Goal: Navigation & Orientation: Find specific page/section

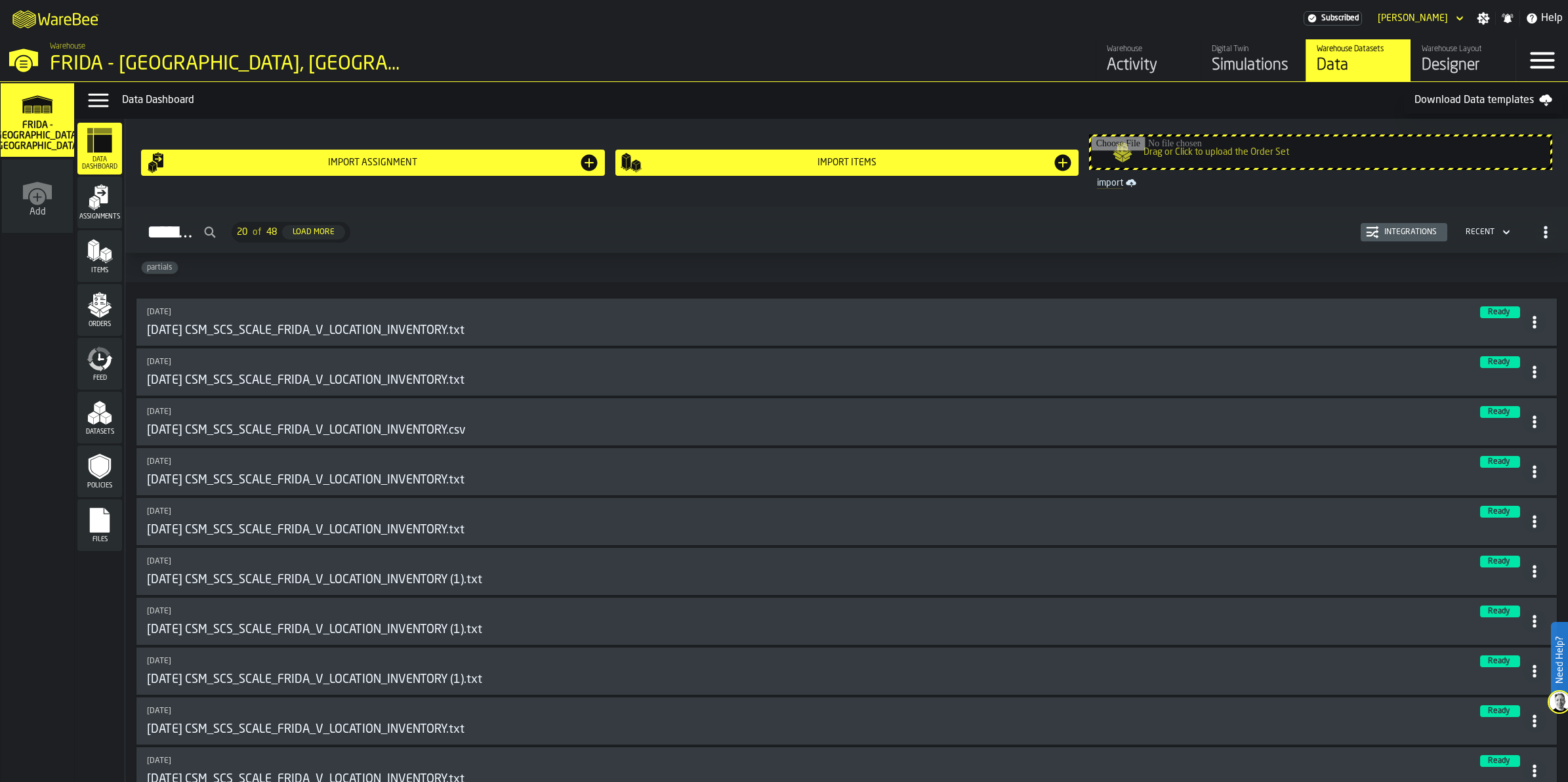
scroll to position [1148, 0]
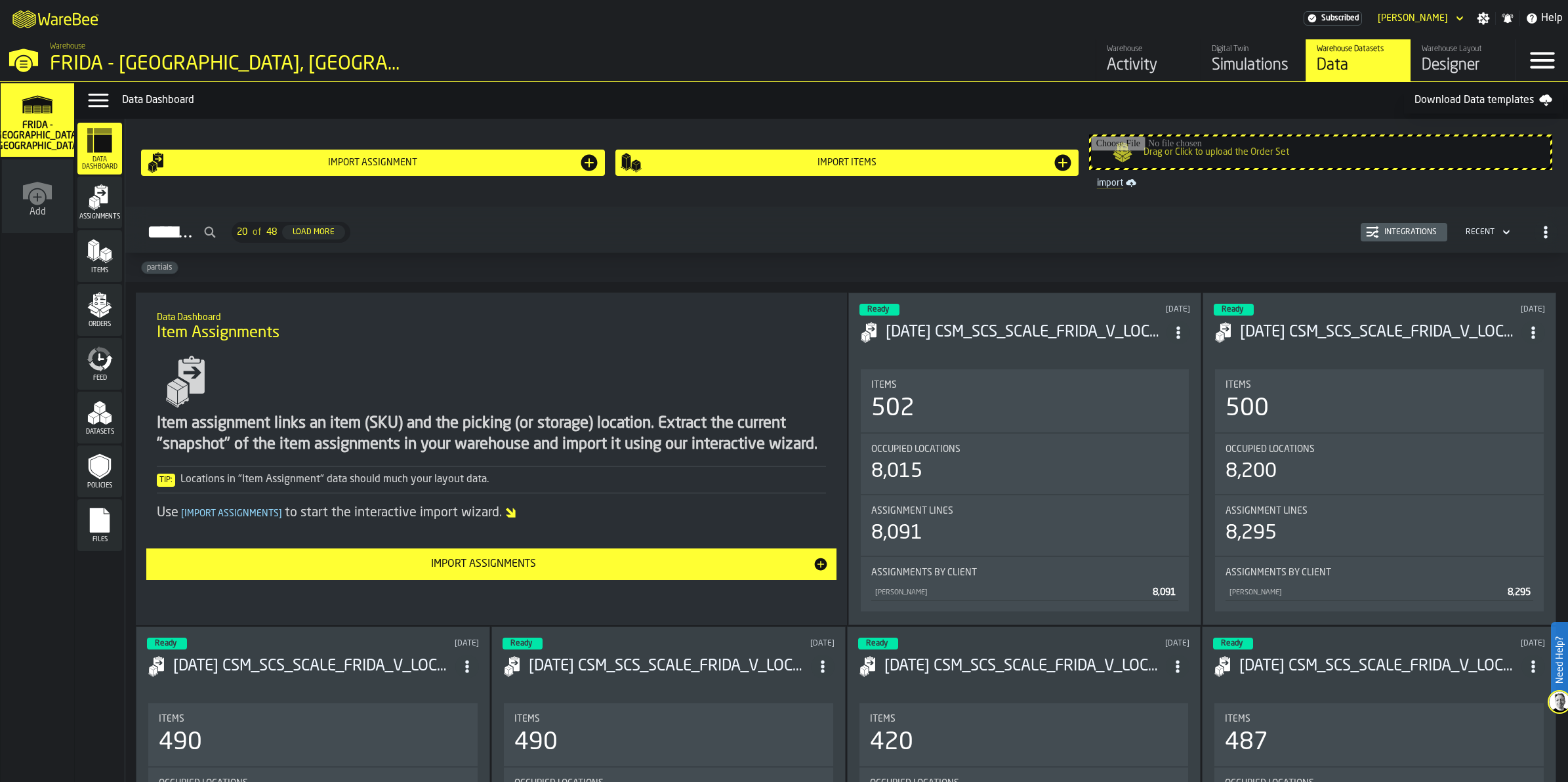
scroll to position [2870, 0]
